Goal: Check status: Check status

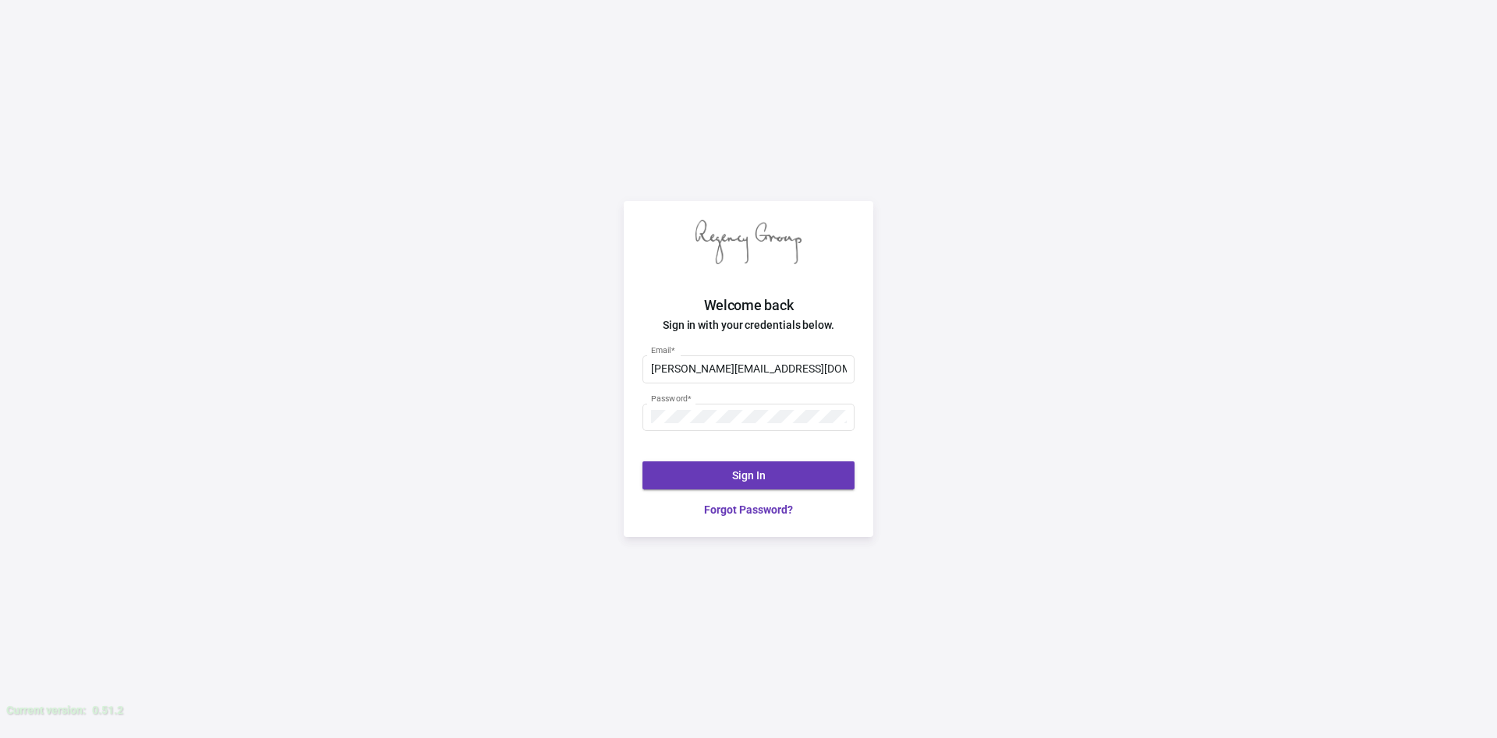
click at [752, 475] on span "Sign In" at bounding box center [749, 475] width 34 height 12
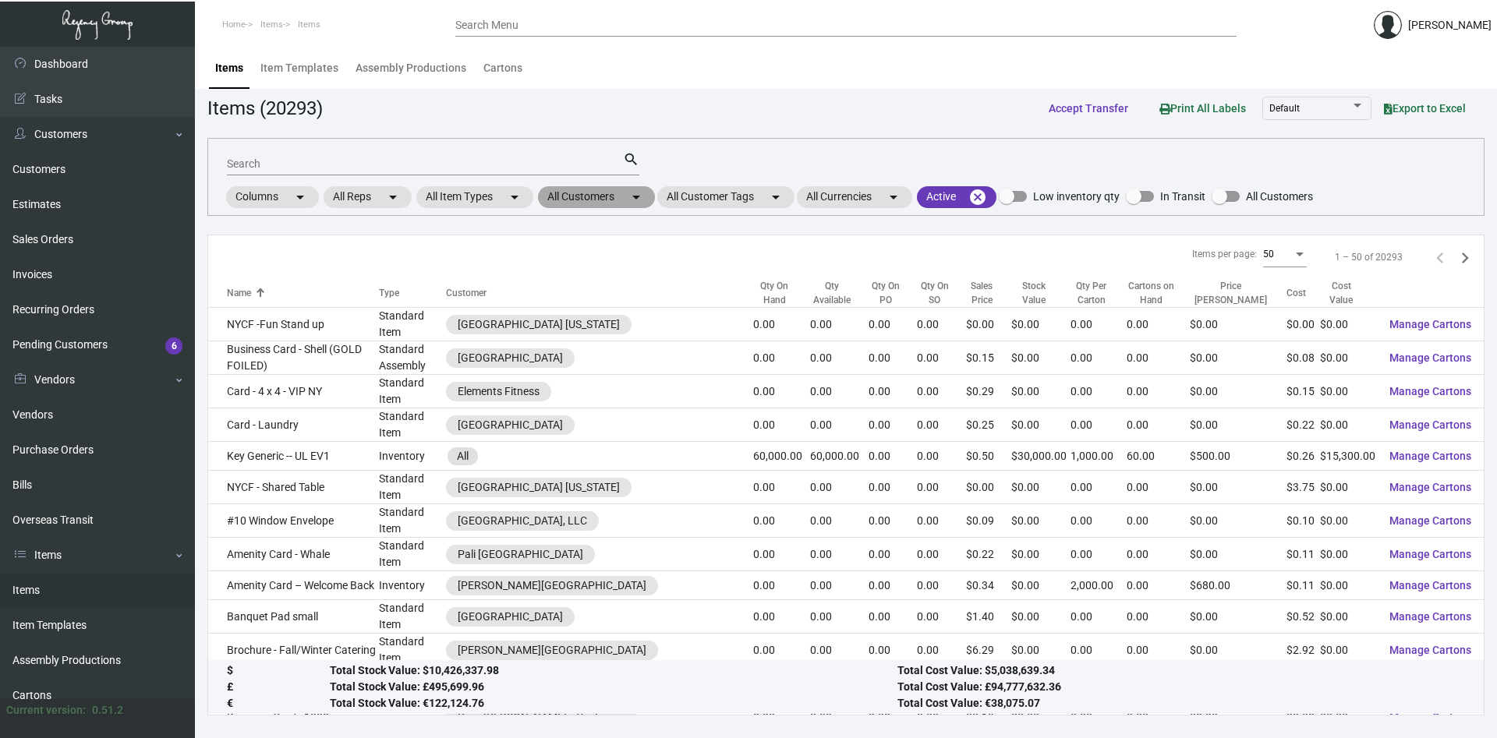
click at [596, 200] on mat-chip "All Customers arrow_drop_down" at bounding box center [596, 197] width 117 height 22
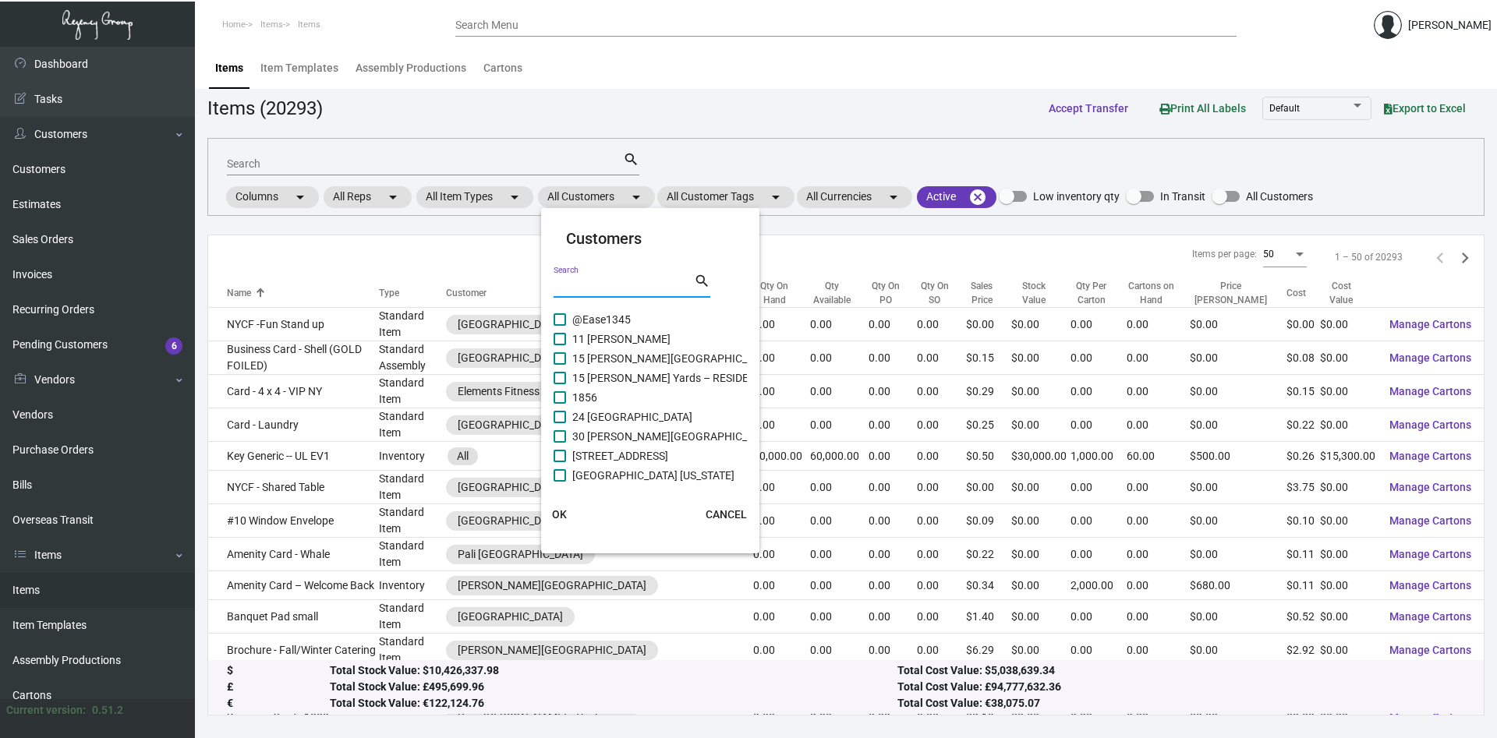
click at [601, 286] on input "Search" at bounding box center [624, 286] width 140 height 12
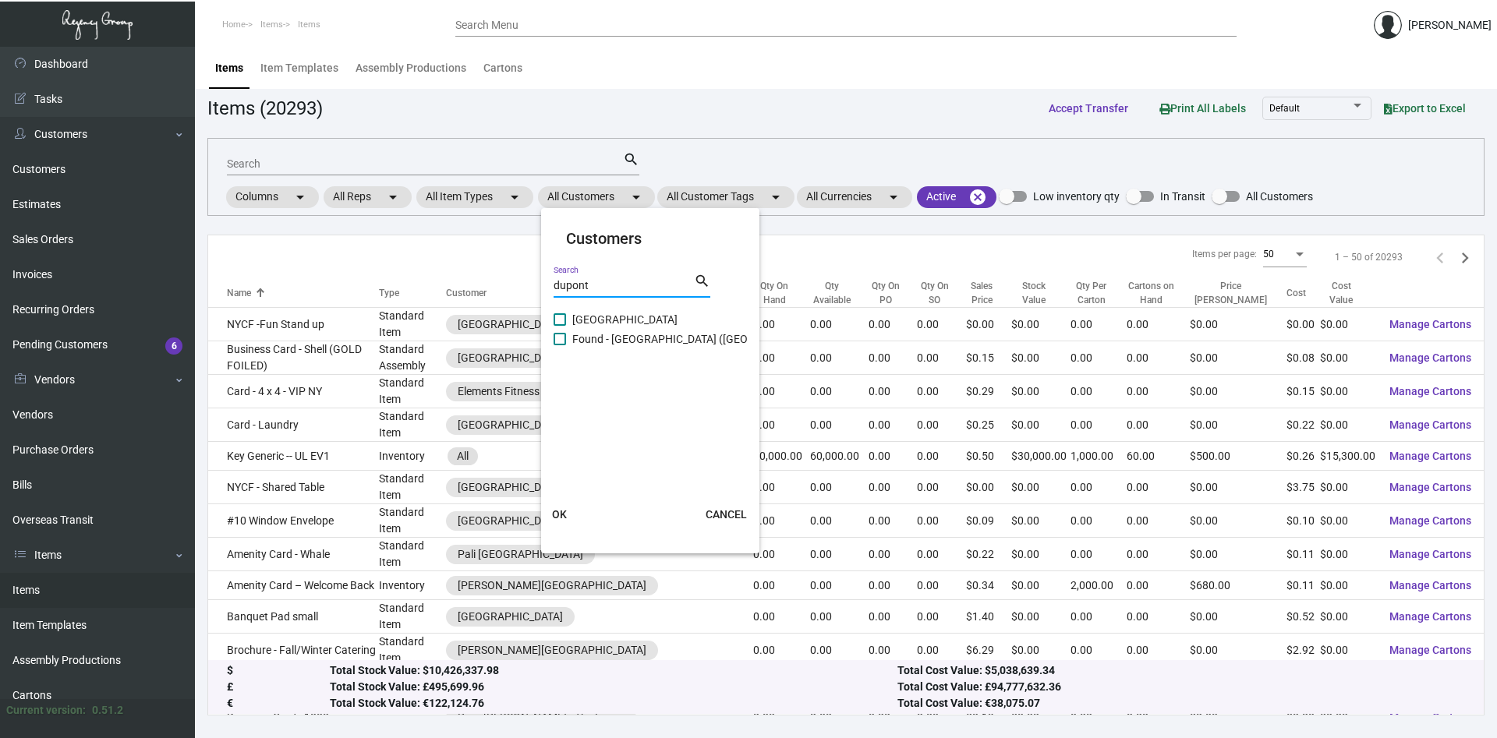
type input "dupont"
click at [572, 323] on span "[GEOGRAPHIC_DATA]" at bounding box center [624, 319] width 105 height 19
click at [560, 326] on input "[GEOGRAPHIC_DATA]" at bounding box center [559, 326] width 1 height 1
checkbox input "true"
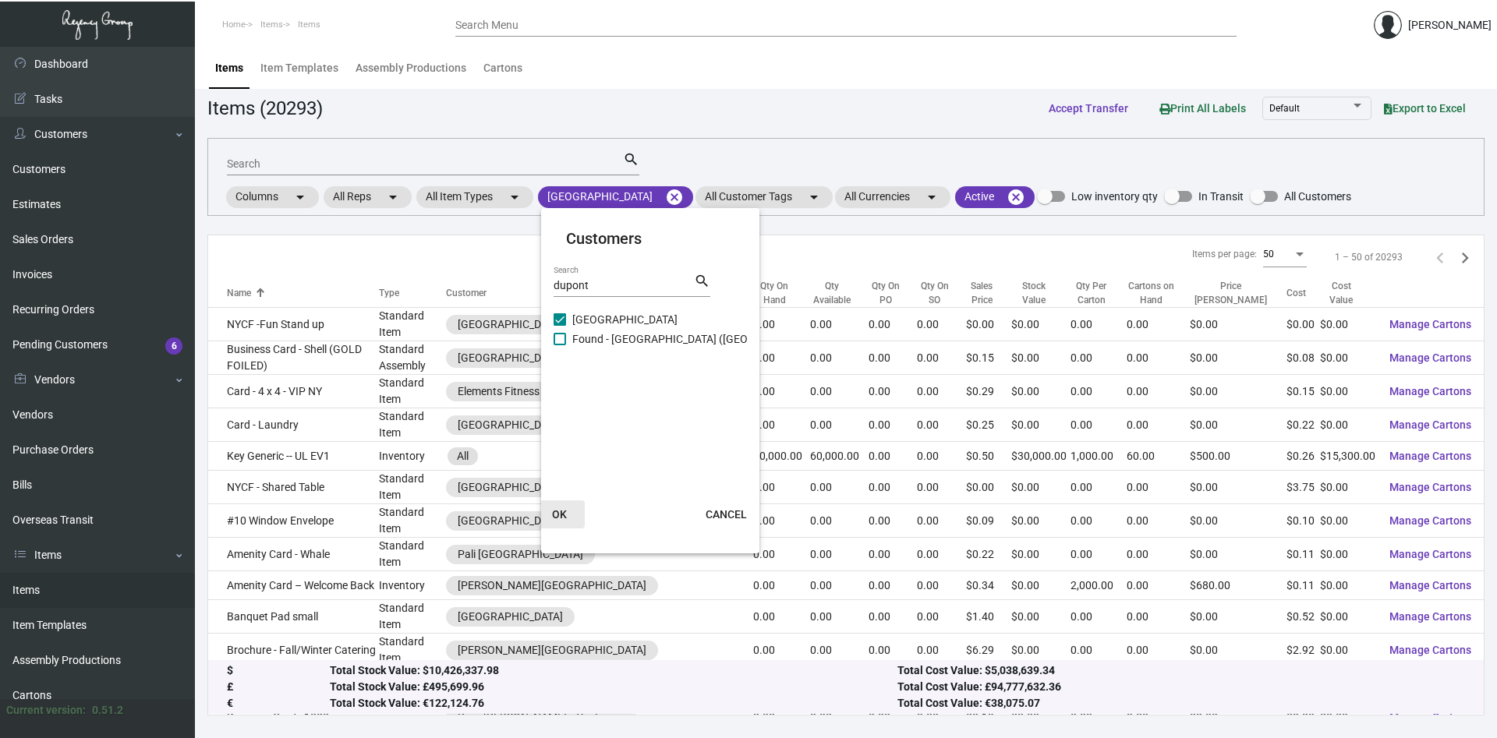
click at [563, 516] on span "OK" at bounding box center [559, 514] width 15 height 12
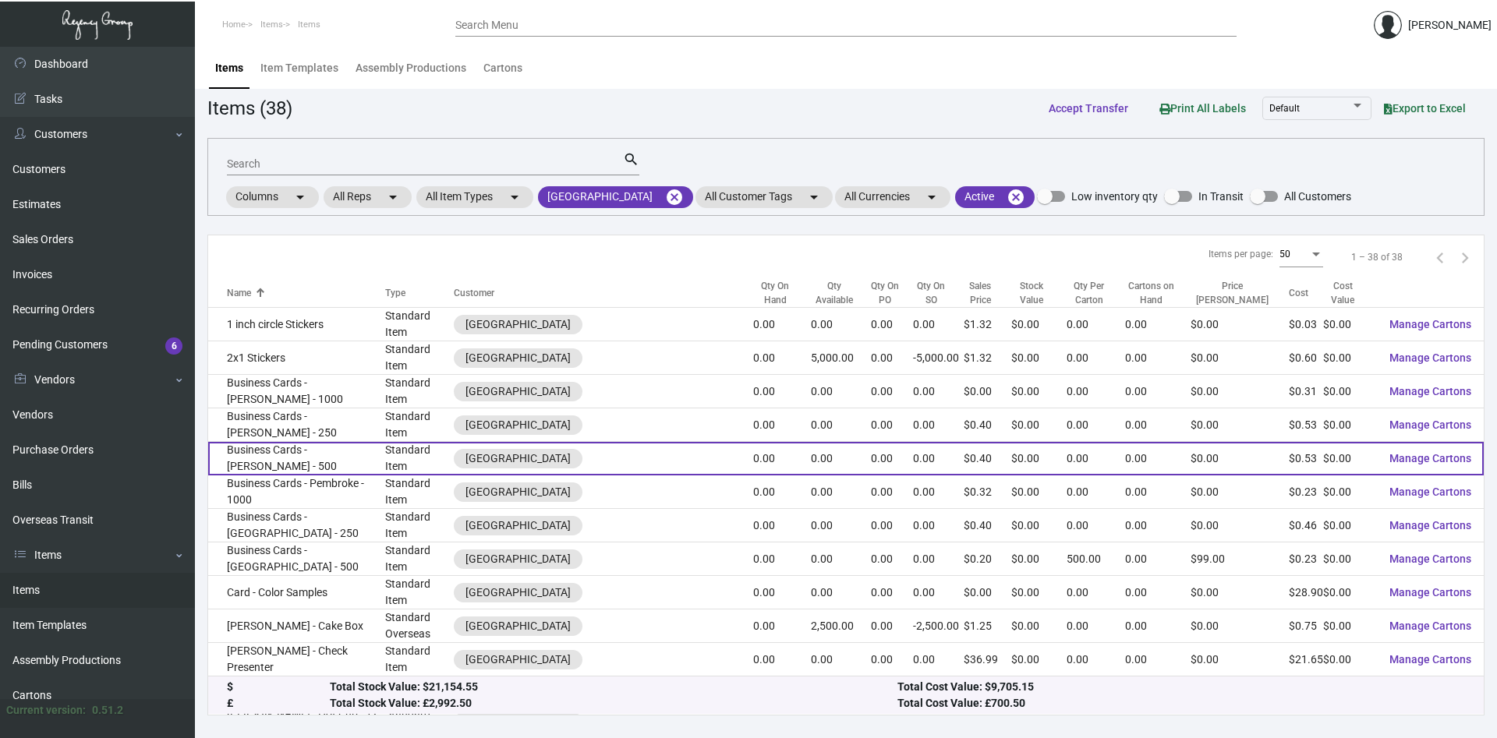
click at [278, 443] on td "Business Cards - [PERSON_NAME] - 500" at bounding box center [296, 459] width 177 height 34
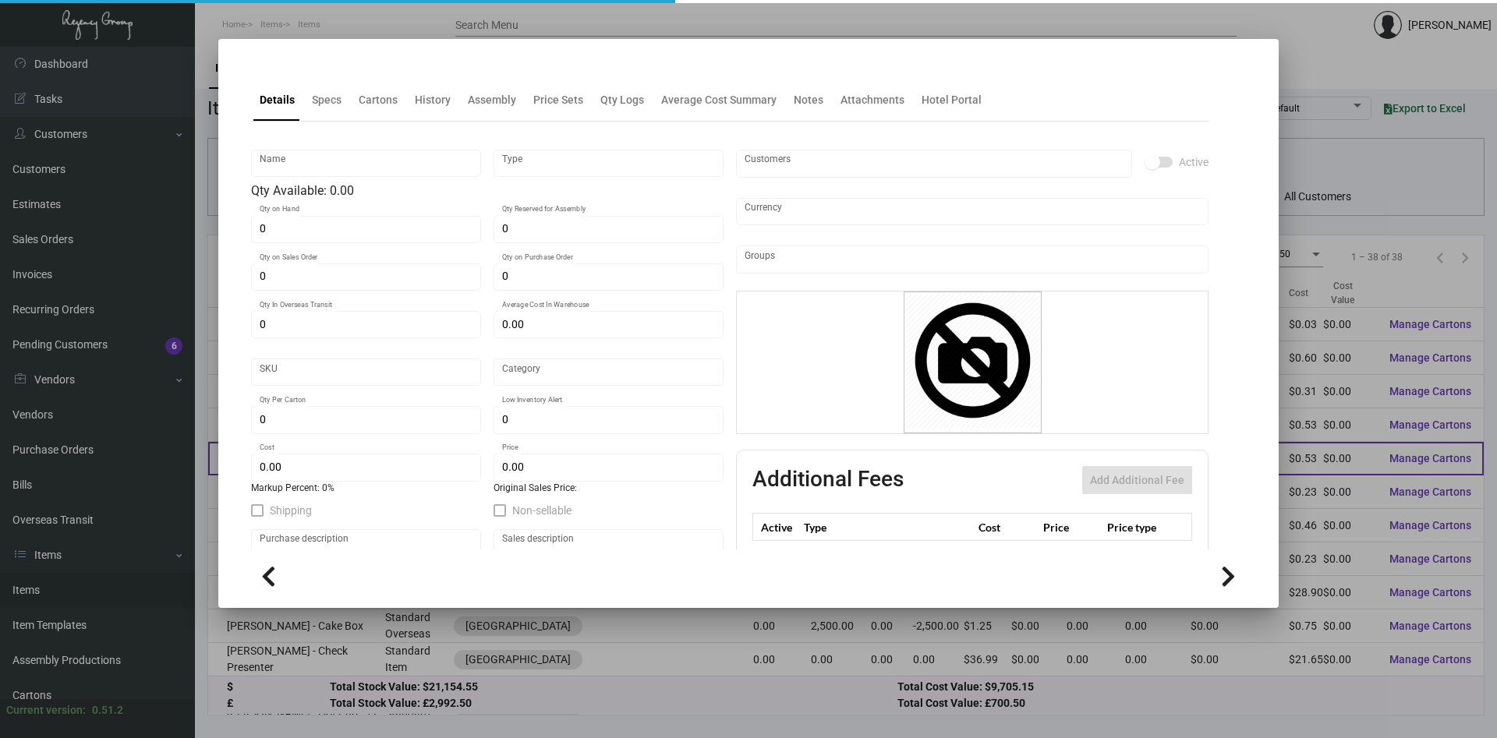
type input "Business Cards - [PERSON_NAME] - 500"
type input "Standard Item"
type input "$ 0.00"
type input "Standard"
type input "$ 0.5344"
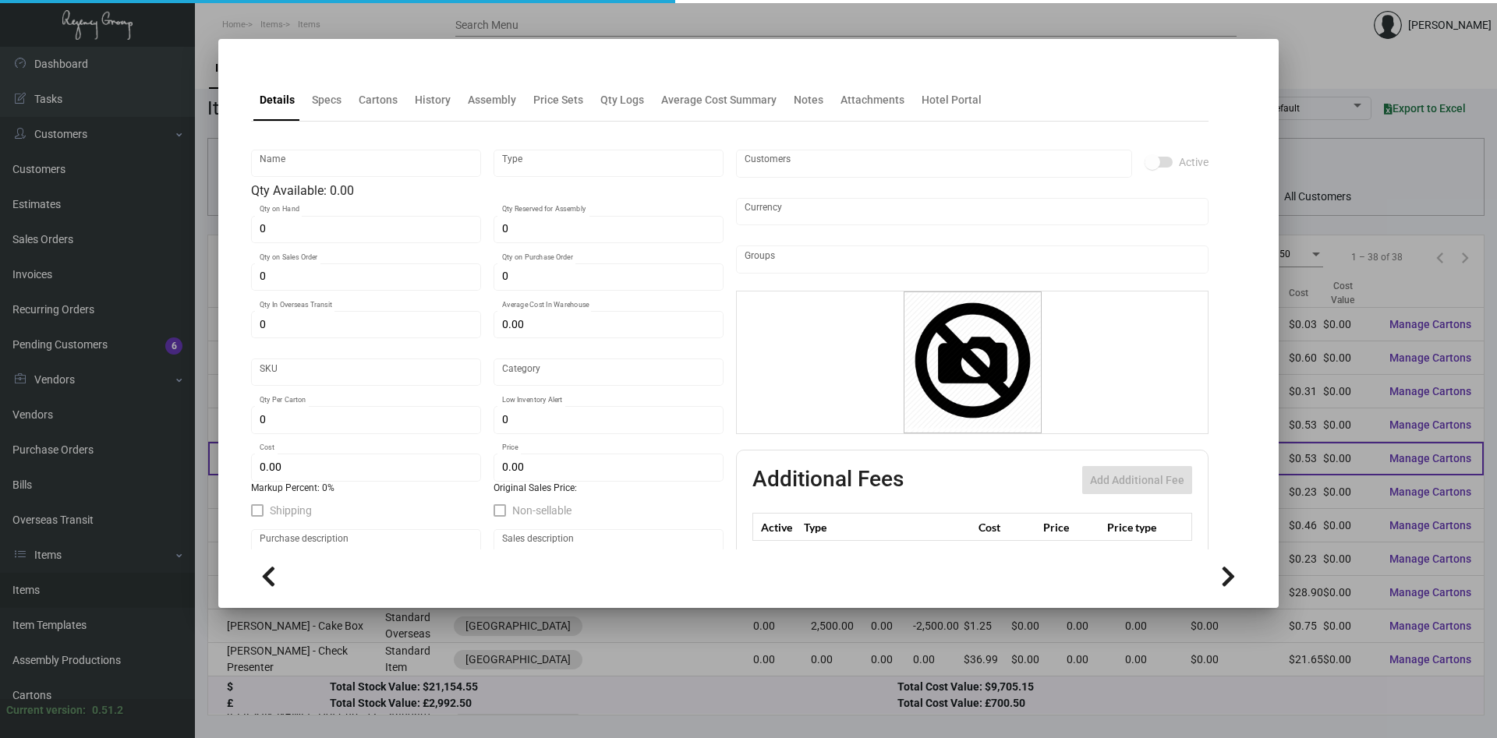
type input "$ 0.398"
checkbox input "true"
type input "United States Dollar $"
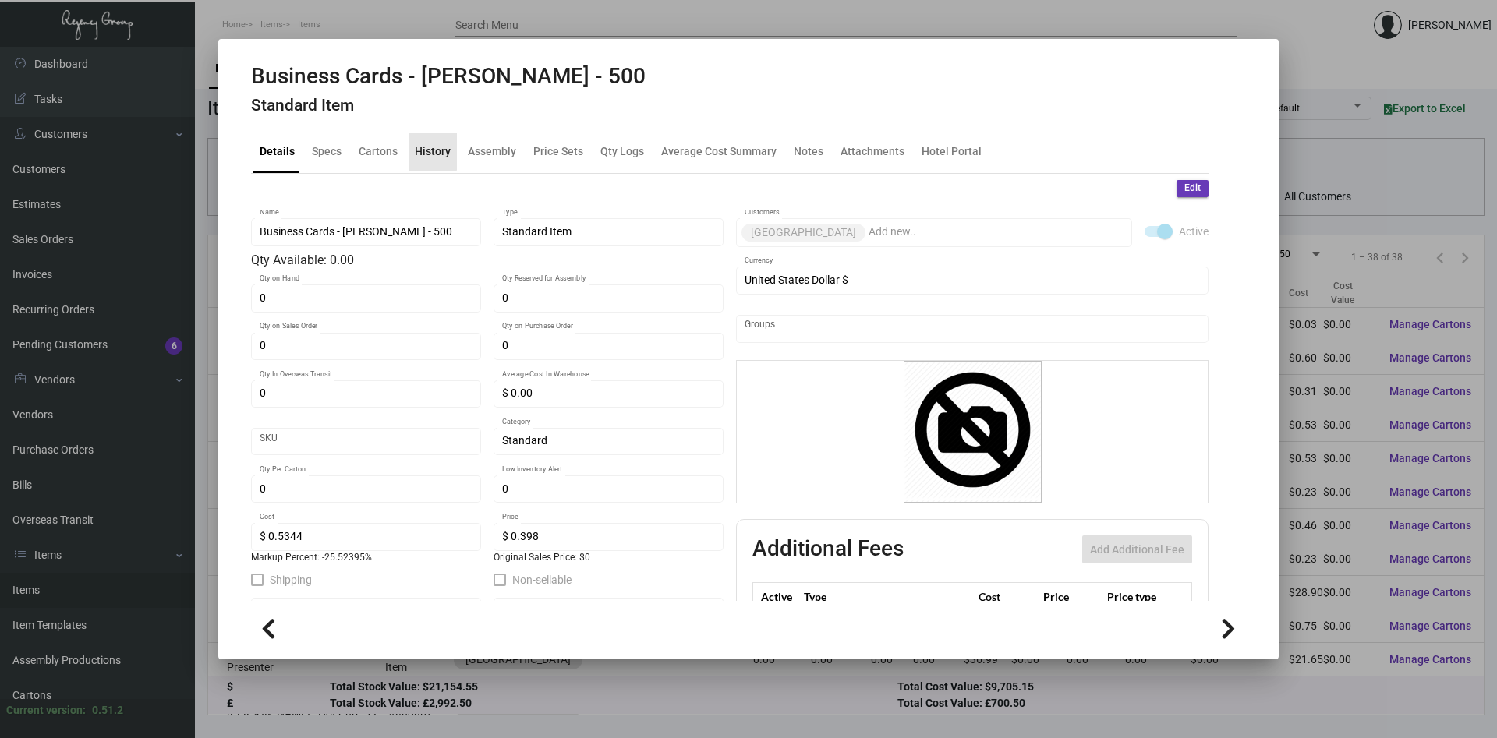
click at [417, 150] on div "History" at bounding box center [433, 151] width 36 height 16
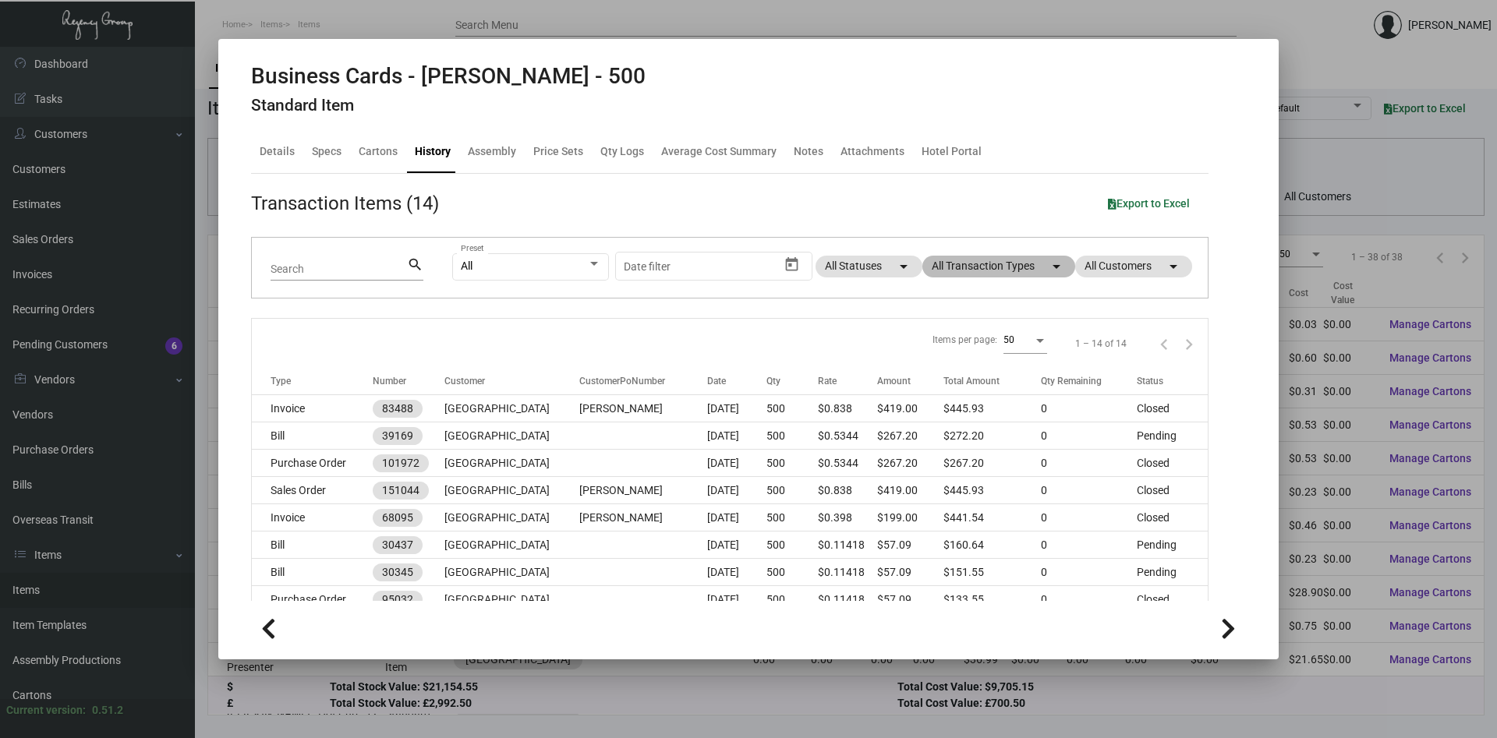
click at [1007, 268] on mat-chip "All Transaction Types arrow_drop_down" at bounding box center [998, 267] width 153 height 22
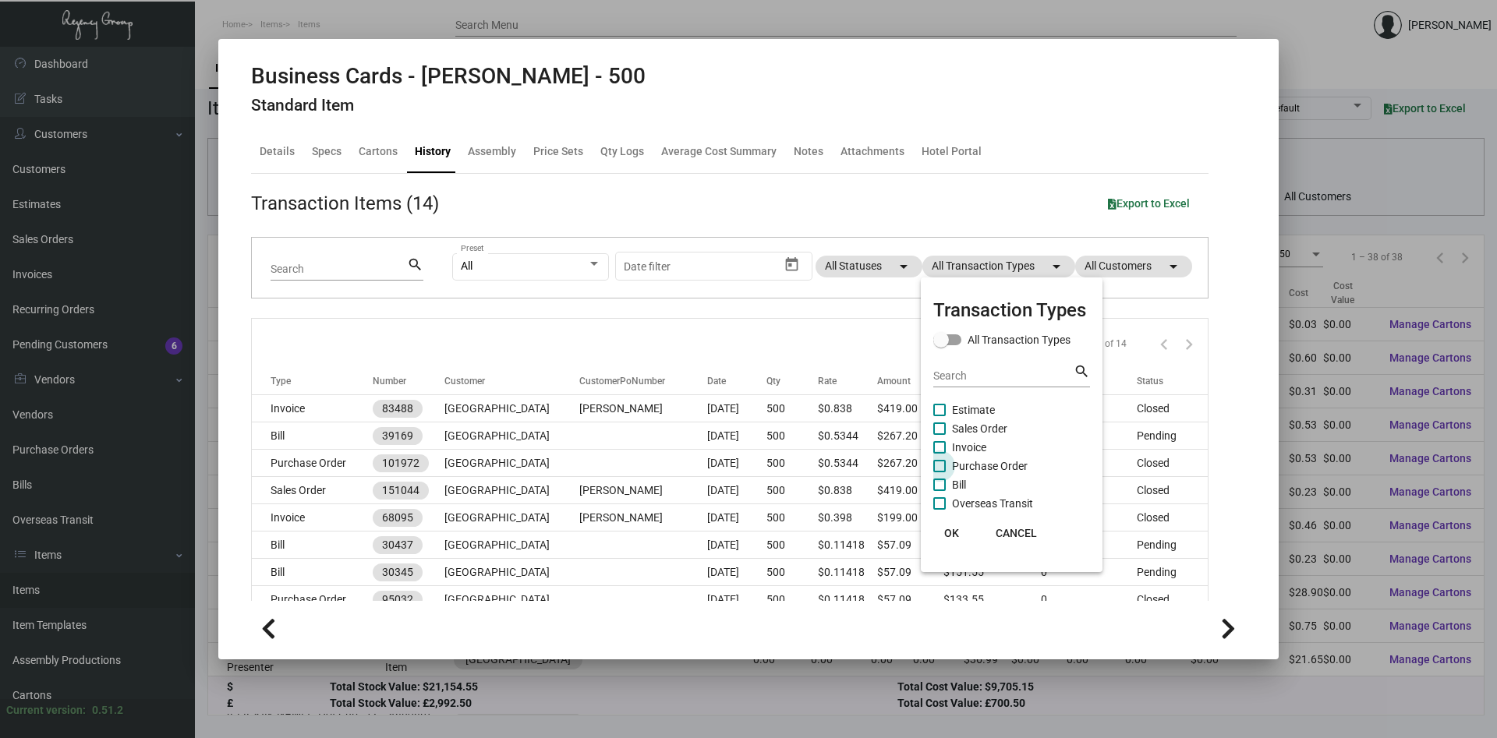
click at [957, 465] on span "Purchase Order" at bounding box center [990, 466] width 76 height 19
click at [940, 472] on input "Purchase Order" at bounding box center [939, 472] width 1 height 1
checkbox input "true"
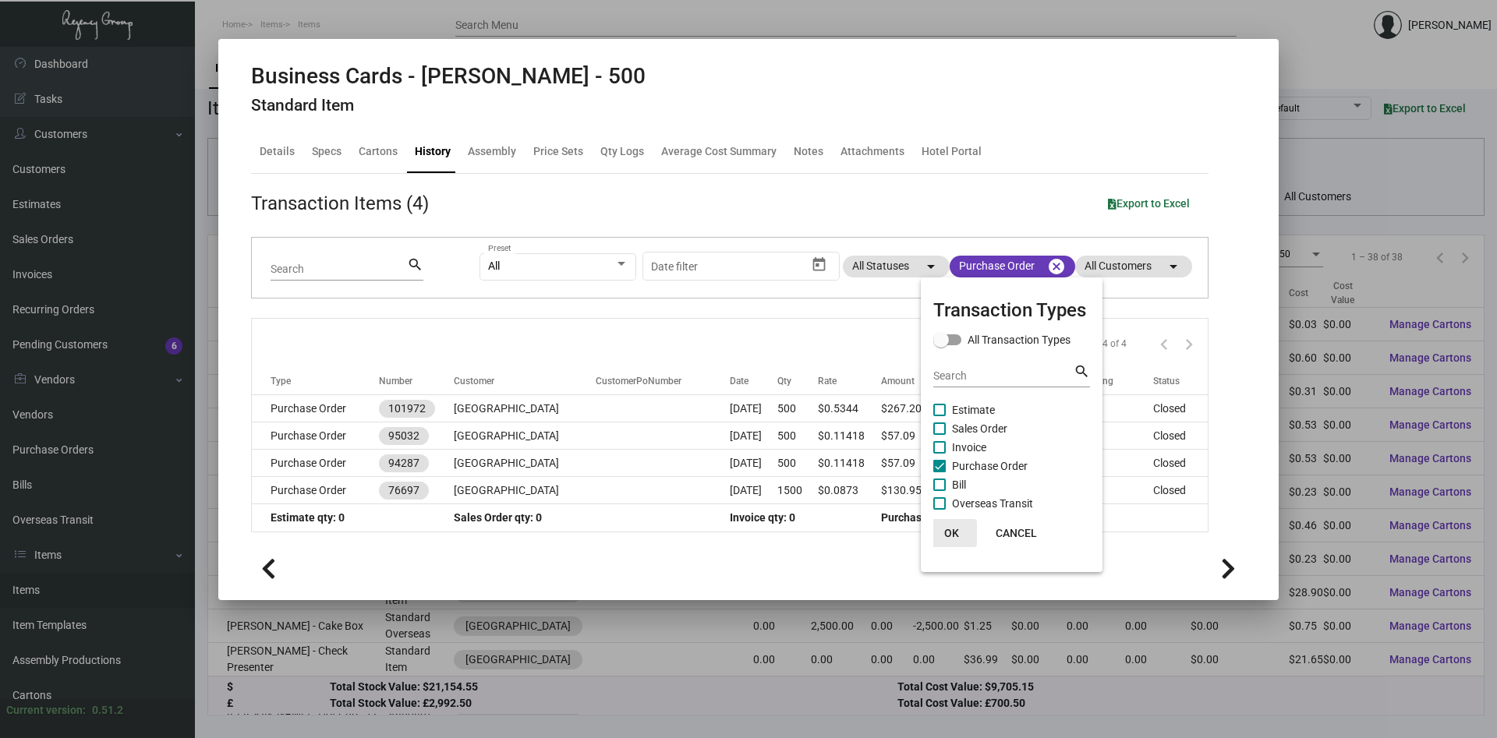
click at [953, 537] on span "OK" at bounding box center [951, 533] width 15 height 12
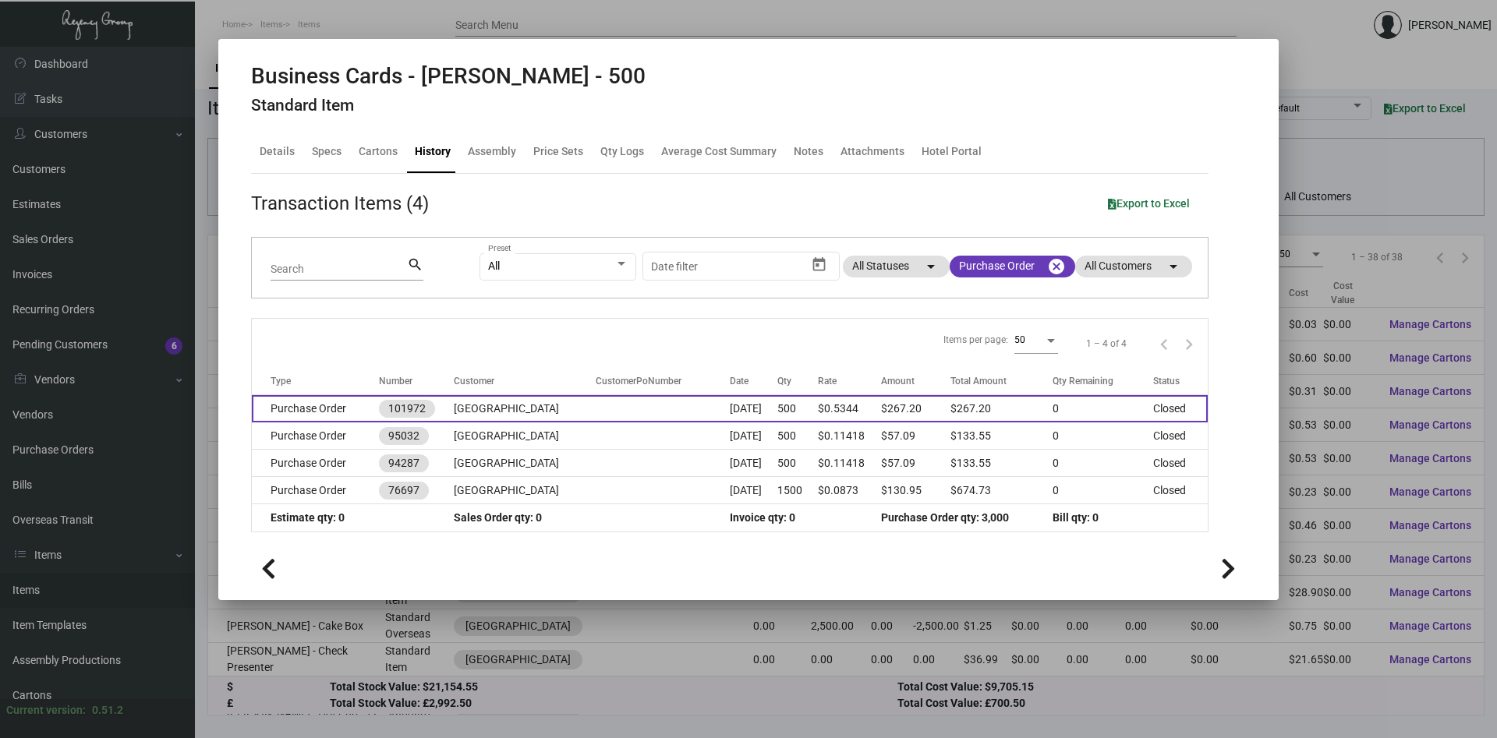
click at [512, 412] on td "[GEOGRAPHIC_DATA]" at bounding box center [524, 408] width 141 height 27
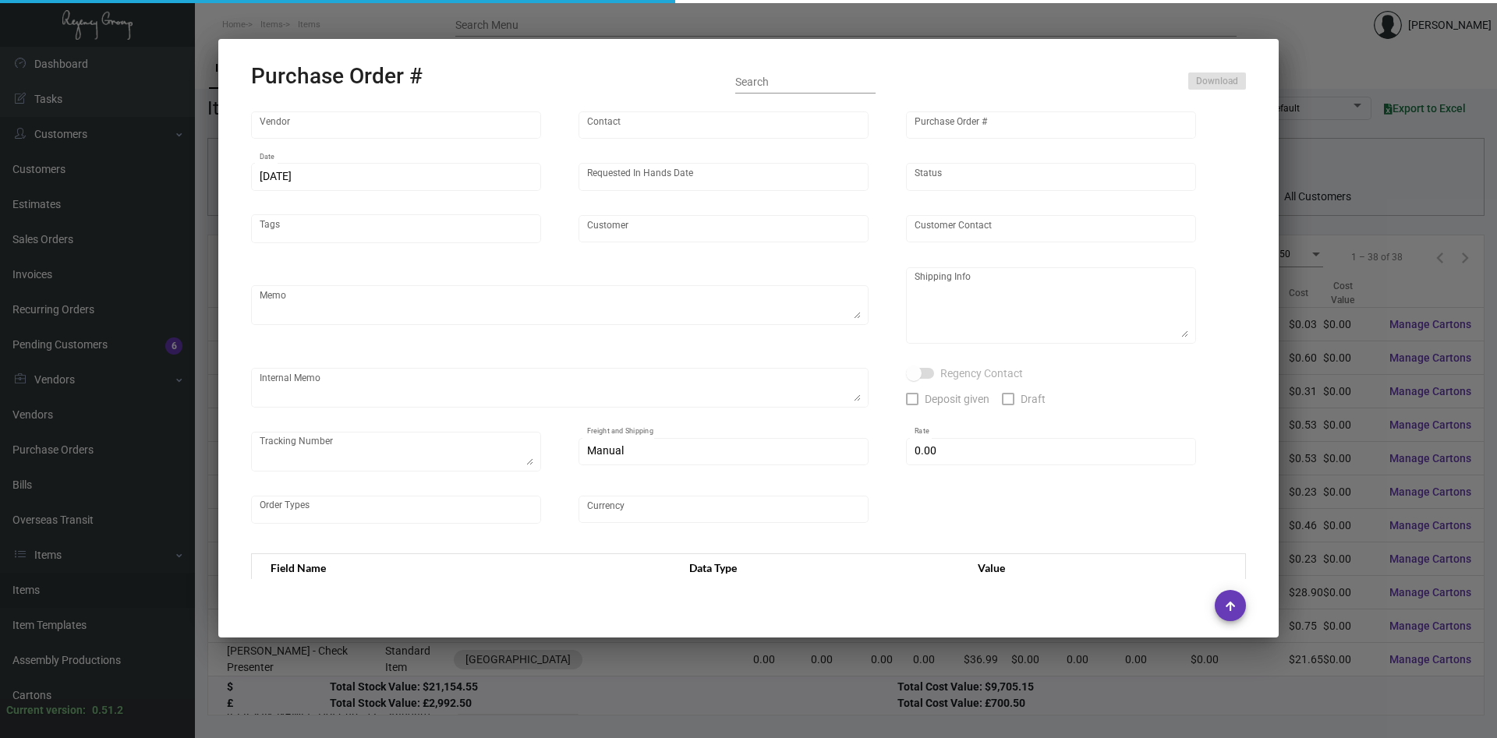
type input "Team Concept"
type input "[PERSON_NAME]"
type input "101972"
type input "[DATE]"
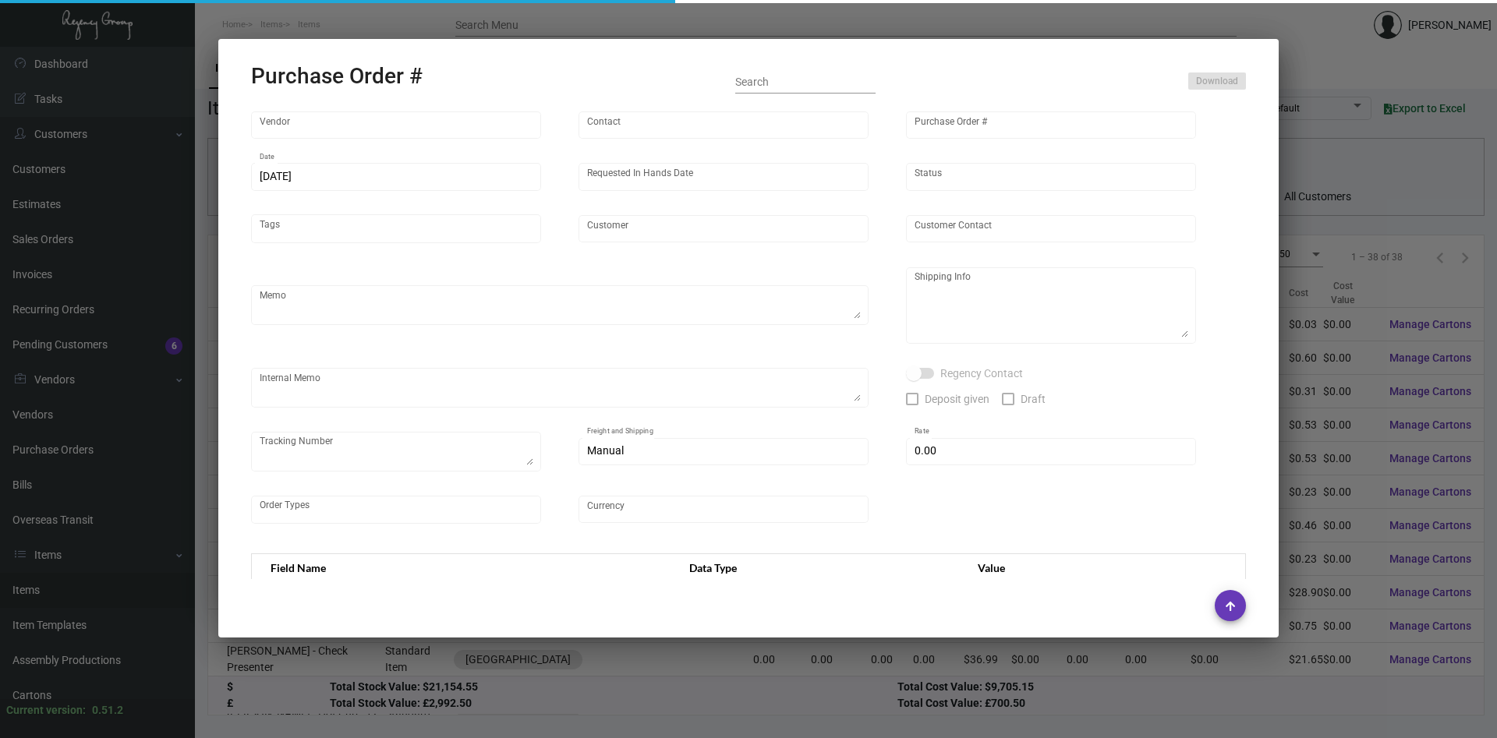
type input "[GEOGRAPHIC_DATA]"
type input "[PERSON_NAME]"
type textarea "When ready to ship, contact: [EMAIL_ADDRESS][DOMAIN_NAME] for all shipments UPS…"
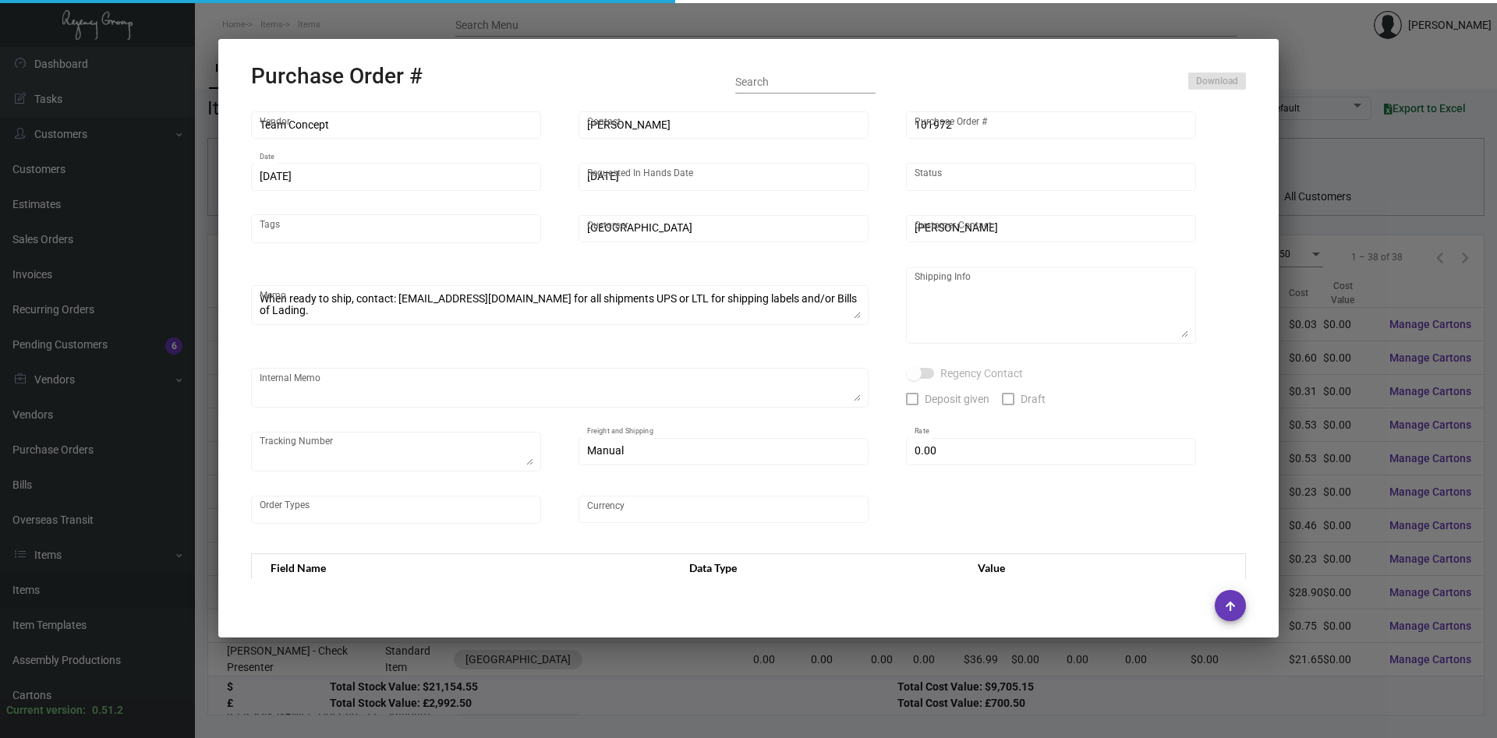
type textarea "[GEOGRAPHIC_DATA] - [PERSON_NAME] [STREET_ADDRESS][US_STATE][US_STATE]"
type input "$ 0.00"
type input "United States Dollar $"
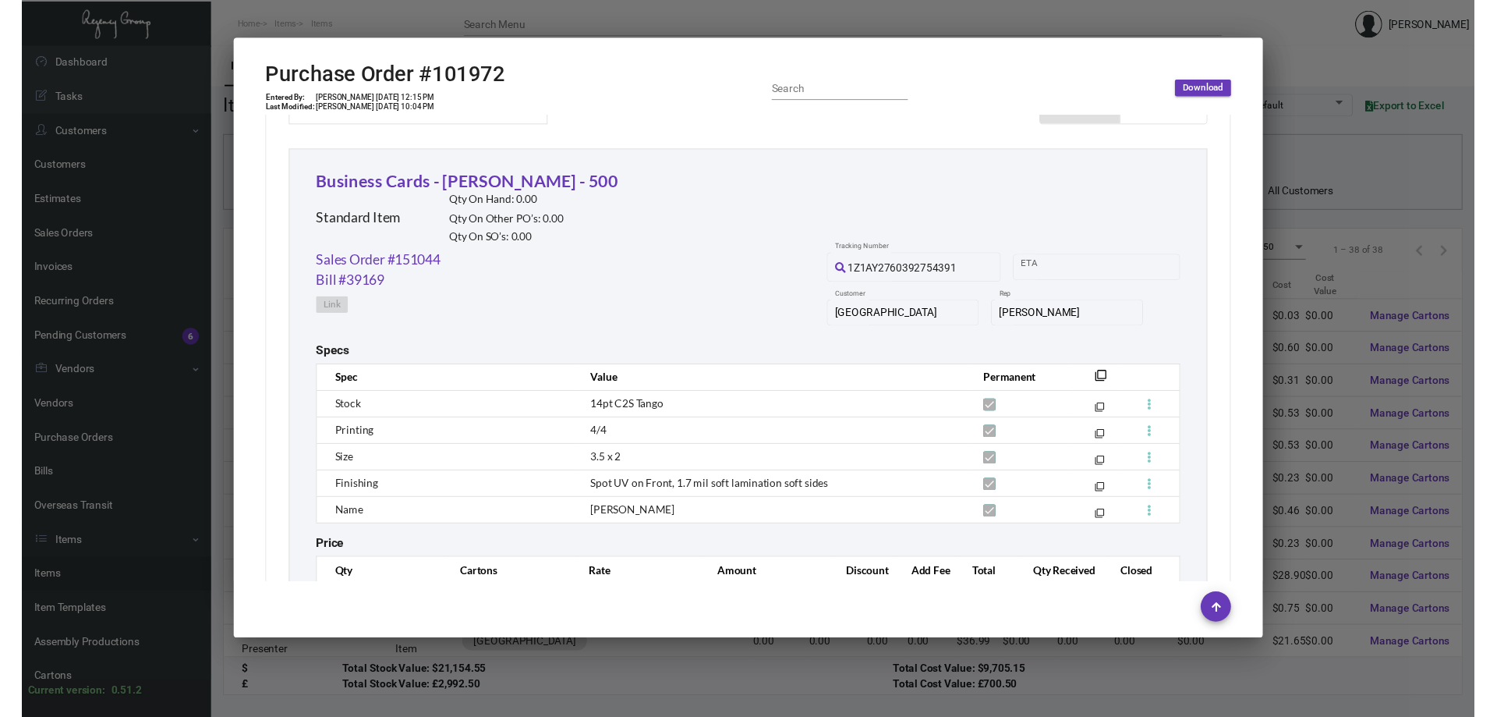
scroll to position [716, 0]
